Goal: Information Seeking & Learning: Find specific fact

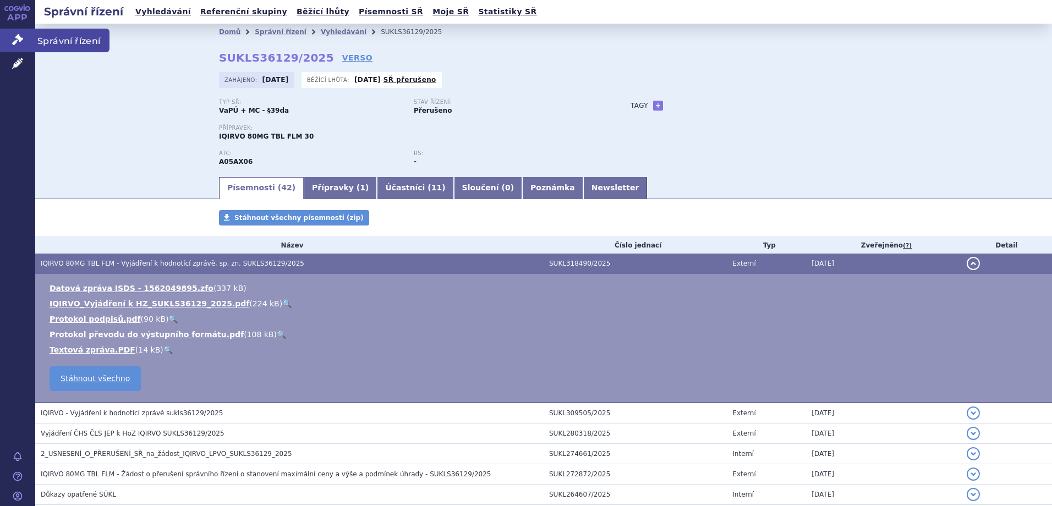
click at [43, 37] on span "Správní řízení" at bounding box center [72, 40] width 74 height 23
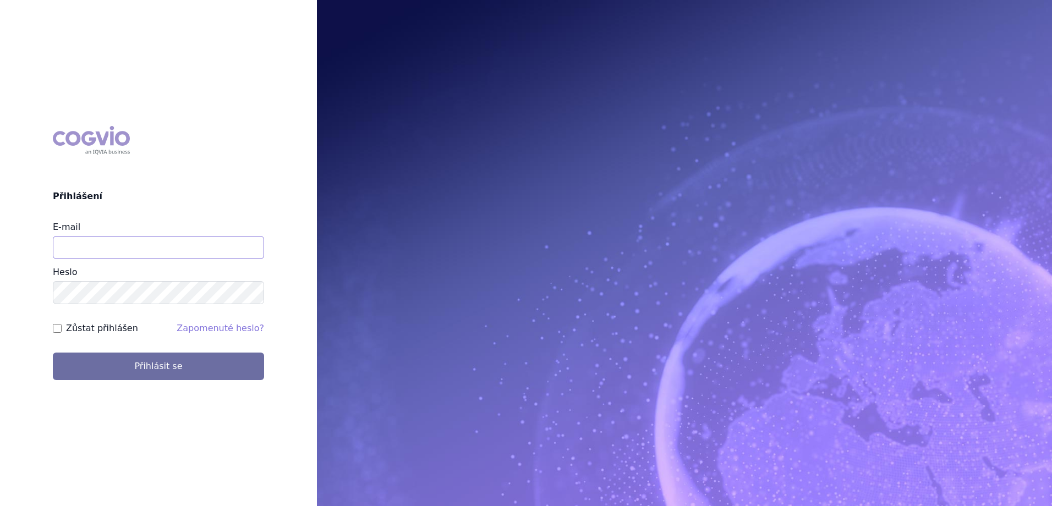
click at [123, 245] on input "E-mail" at bounding box center [158, 247] width 211 height 23
type input "[EMAIL_ADDRESS][PERSON_NAME][PERSON_NAME][DOMAIN_NAME]"
click at [53, 353] on button "Přihlásit se" at bounding box center [158, 367] width 211 height 28
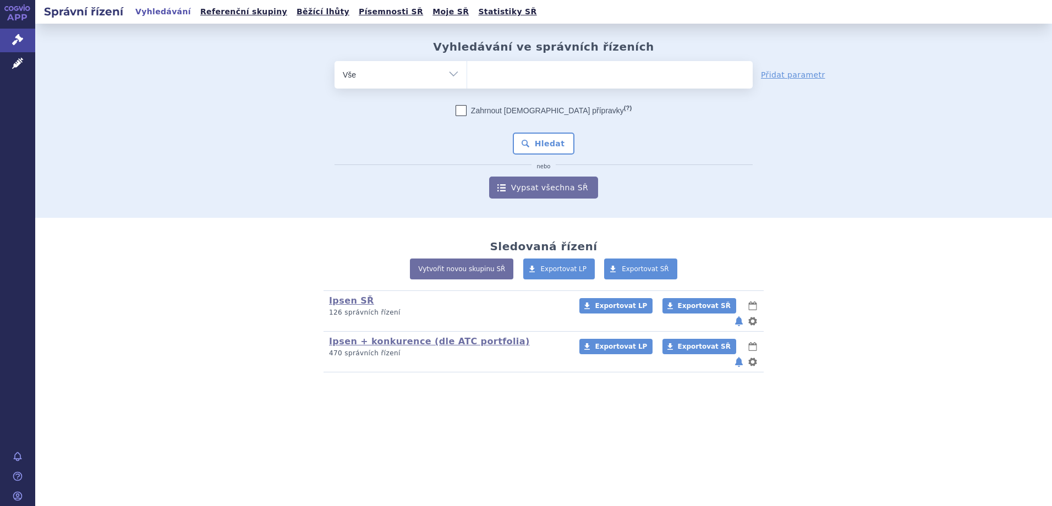
click at [511, 79] on ul at bounding box center [610, 72] width 286 height 23
click at [467, 79] on select at bounding box center [467, 75] width 1 height 28
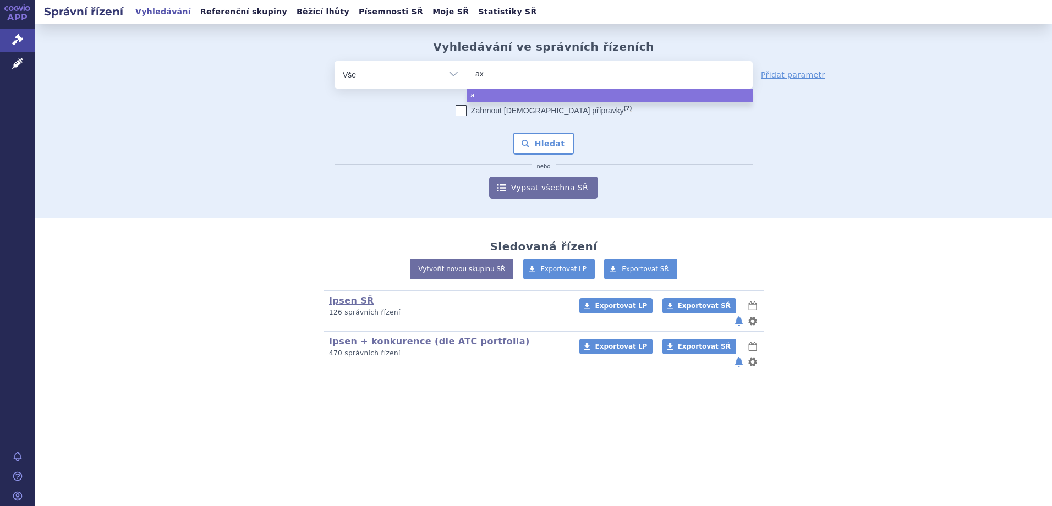
type input "axi"
type input "axiti"
type input "axitini"
type input "[MEDICAL_DATA]"
select select "[MEDICAL_DATA]"
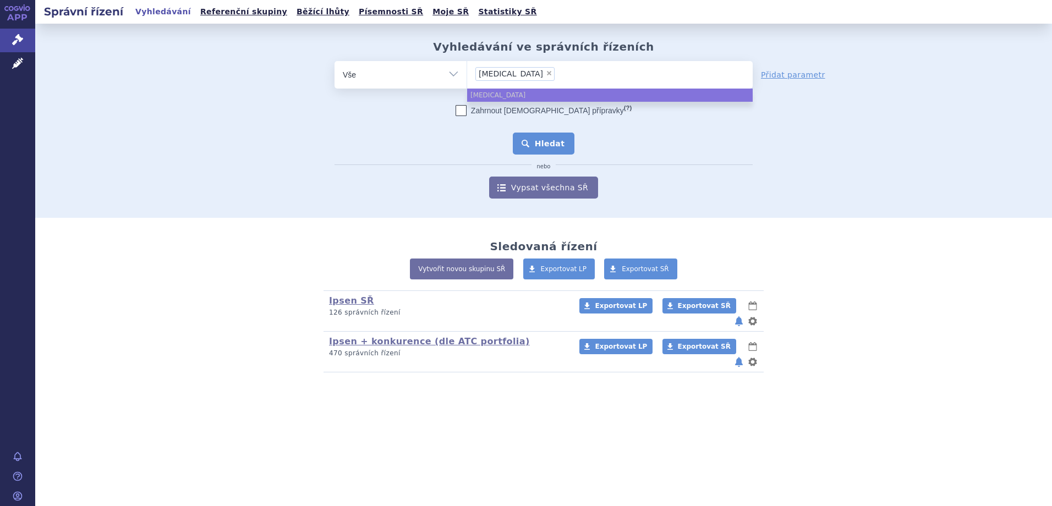
click at [534, 148] on button "Hledat" at bounding box center [544, 144] width 62 height 22
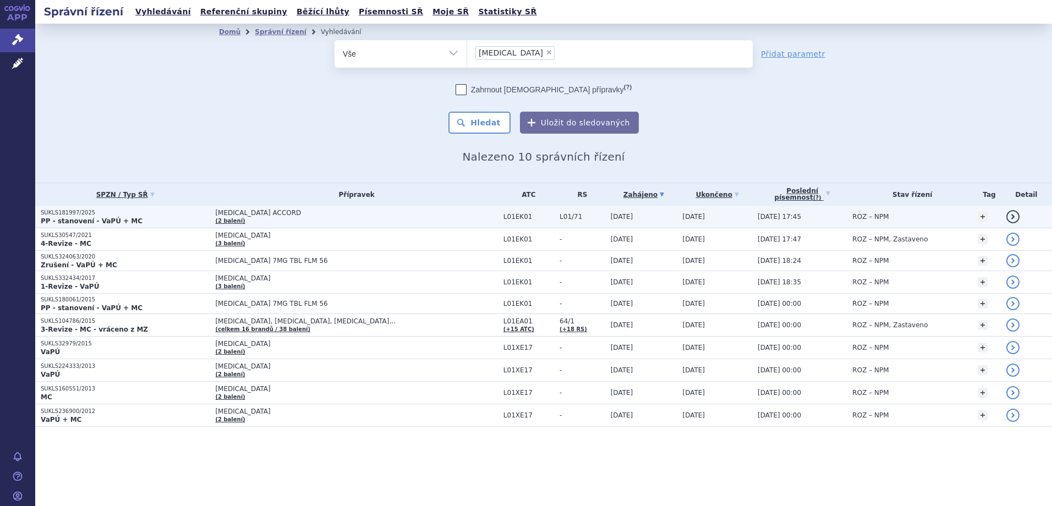
click at [198, 221] on p "PP - stanovení - VaPÚ + MC" at bounding box center [125, 221] width 169 height 9
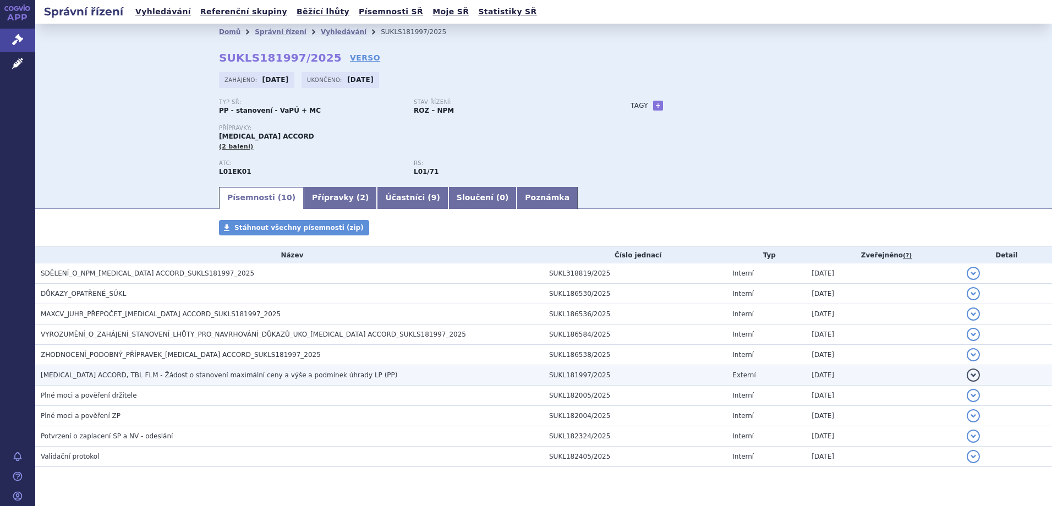
click at [148, 379] on span "[MEDICAL_DATA] ACCORD, TBL FLM - Žádost o stanovení maximální ceny a výše a pod…" at bounding box center [219, 376] width 357 height 8
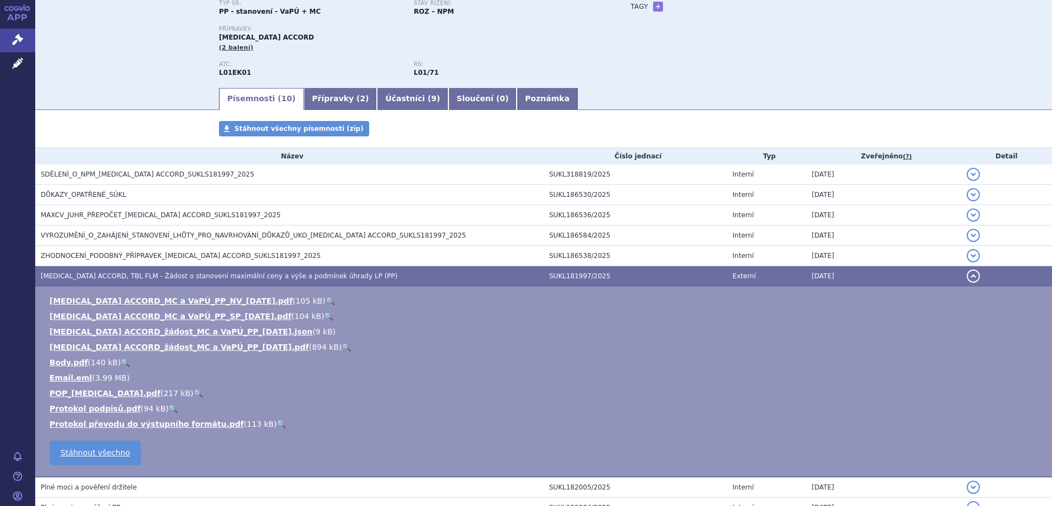
scroll to position [100, 0]
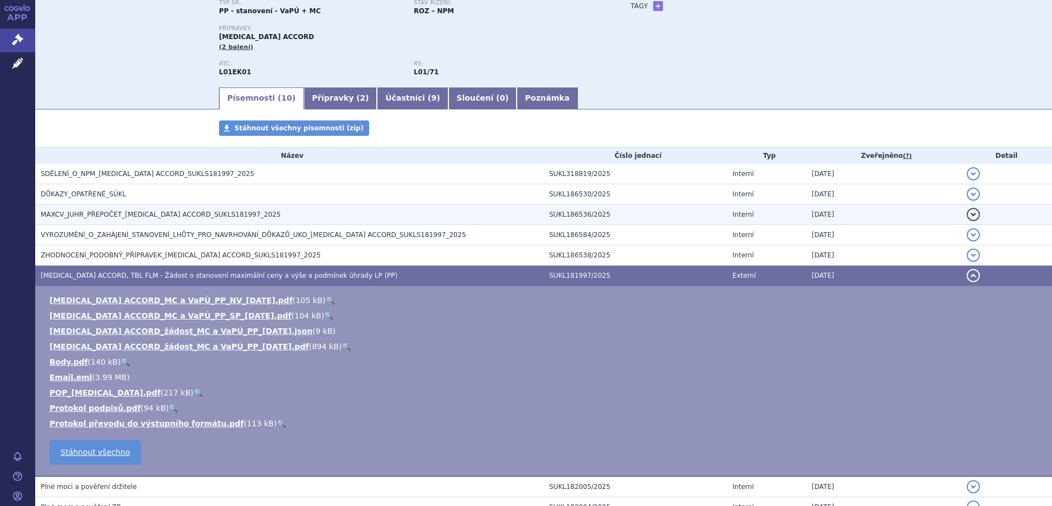
click at [156, 214] on span "MAXCV_JUHR_PŘEPOČET_[MEDICAL_DATA] ACCORD_SUKLS181997_2025" at bounding box center [161, 215] width 240 height 8
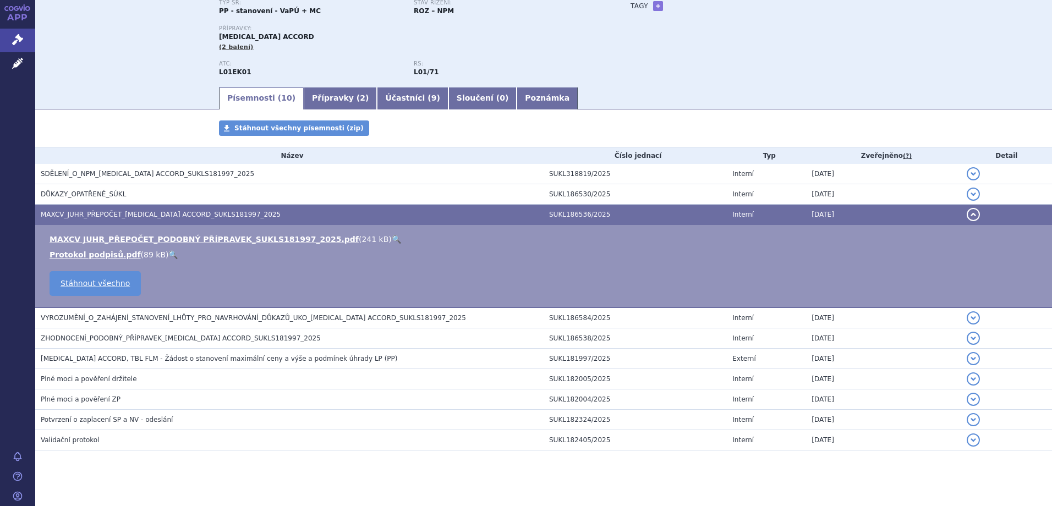
click at [392, 237] on link "🔍" at bounding box center [396, 239] width 9 height 9
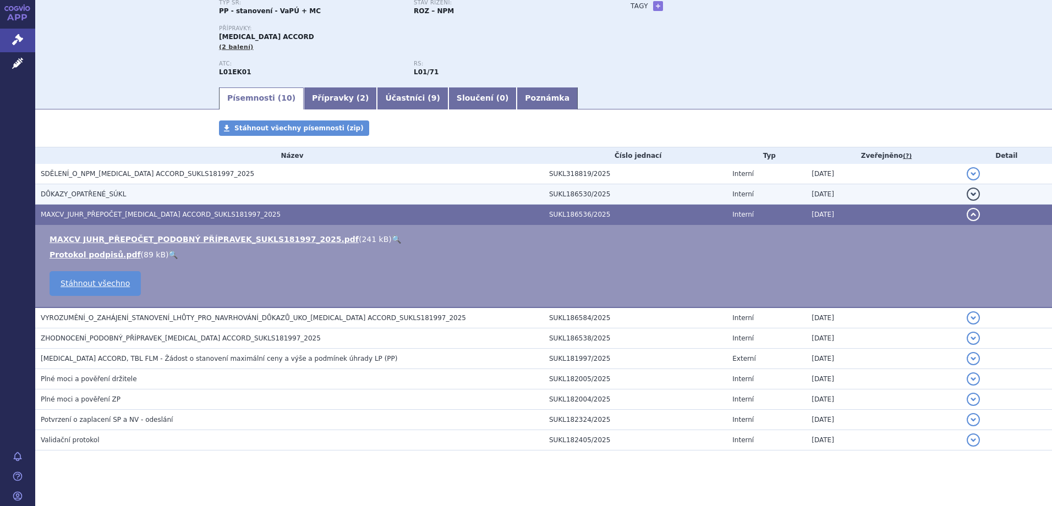
click at [127, 193] on h3 "DŮKAZY_OPATŘENÉ_SÚKL" at bounding box center [292, 194] width 503 height 11
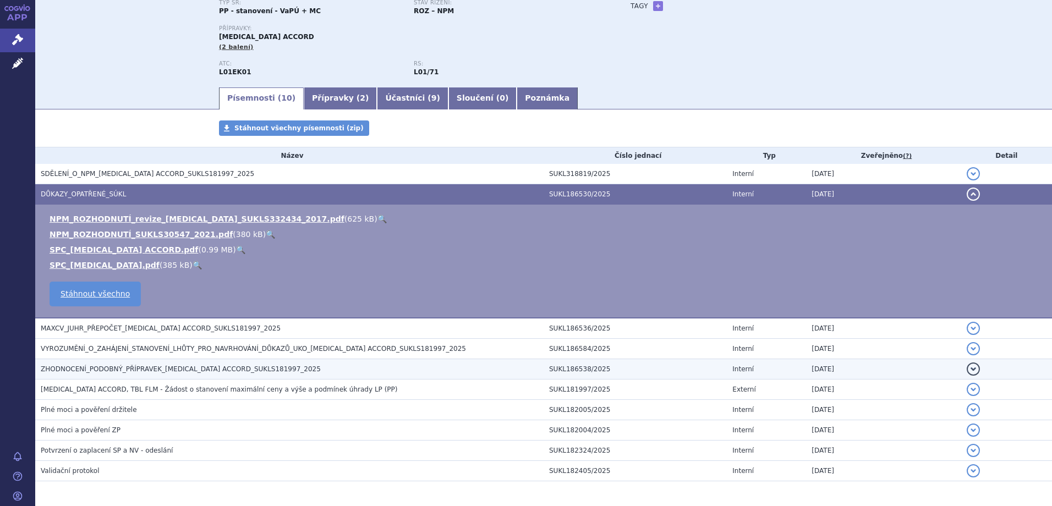
click at [171, 370] on span "ZHODNOCENÍ_PODOBNÝ_PŘÍPRAVEK_[MEDICAL_DATA] ACCORD_SUKLS181997_2025" at bounding box center [181, 369] width 280 height 8
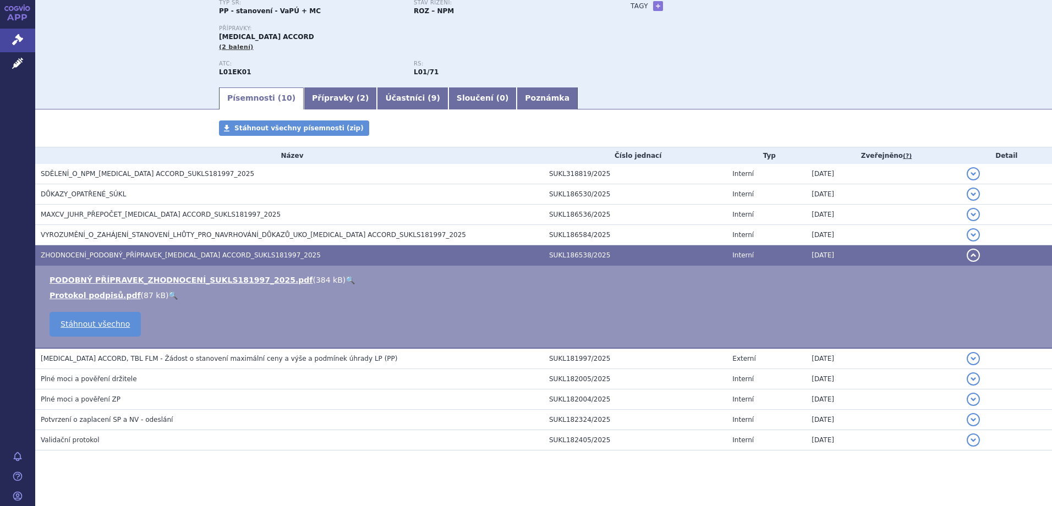
click at [346, 281] on link "🔍" at bounding box center [350, 280] width 9 height 9
